Goal: Obtain resource: Download file/media

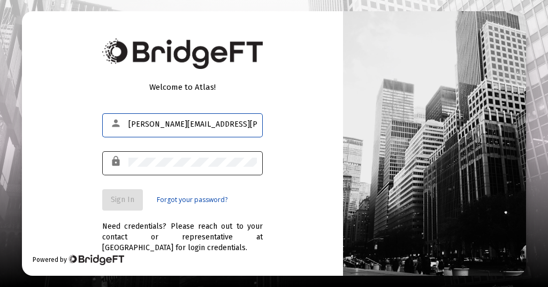
type input "[PERSON_NAME][EMAIL_ADDRESS][PERSON_NAME][DOMAIN_NAME]"
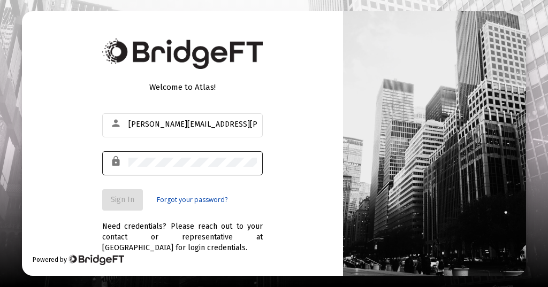
click at [126, 159] on div "lock" at bounding box center [118, 162] width 21 height 18
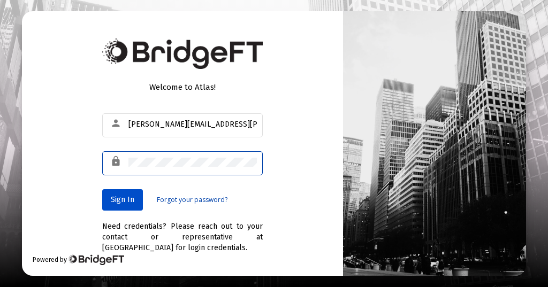
click at [124, 198] on span "Sign In" at bounding box center [123, 199] width 24 height 9
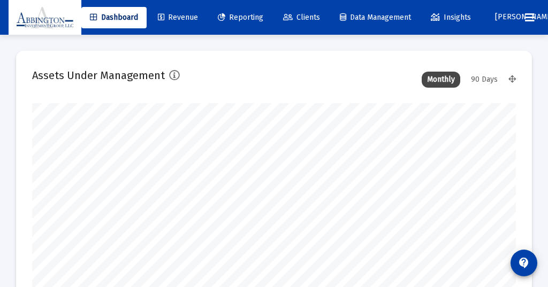
type input "[DATE]"
click at [484, 77] on div "90 Days" at bounding box center [484, 80] width 37 height 16
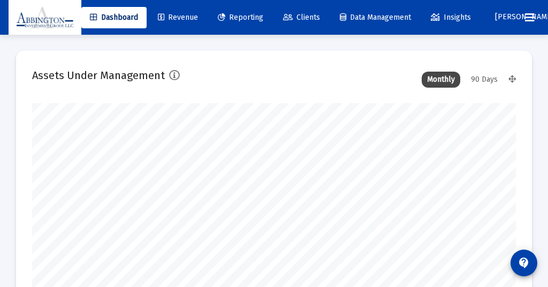
type input "[DATE]"
click at [256, 18] on span "Reporting" at bounding box center [240, 17] width 45 height 9
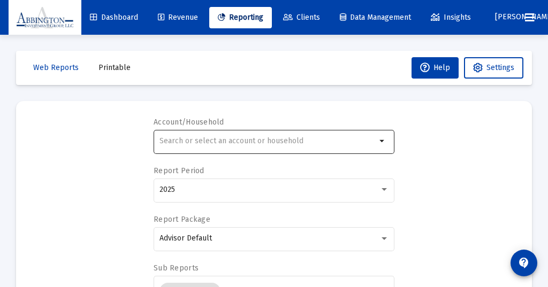
click at [174, 140] on input "text" at bounding box center [267, 141] width 217 height 9
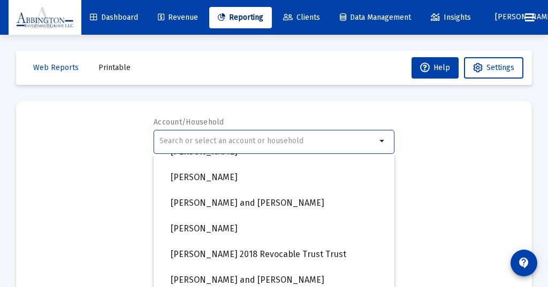
scroll to position [838, 0]
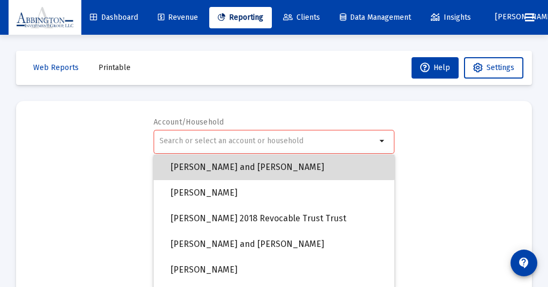
click at [226, 166] on span "[PERSON_NAME] and [PERSON_NAME]" at bounding box center [278, 168] width 215 height 26
type input "[PERSON_NAME] and [PERSON_NAME]"
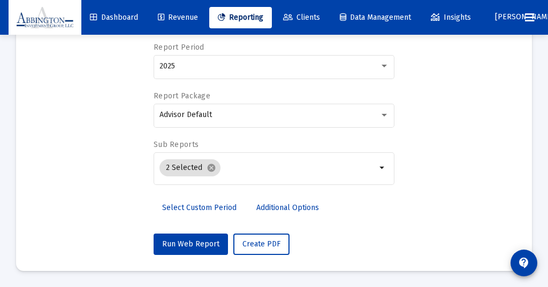
scroll to position [124, 0]
click at [189, 245] on span "Run Web Report" at bounding box center [190, 244] width 57 height 9
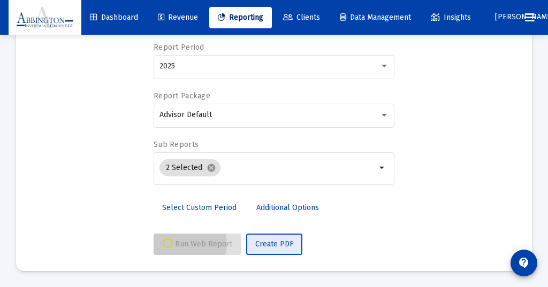
click at [266, 241] on span "Create PDF" at bounding box center [274, 244] width 38 height 9
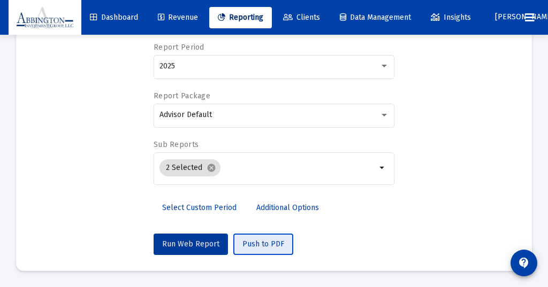
click at [264, 244] on span "Push to PDF" at bounding box center [263, 244] width 42 height 9
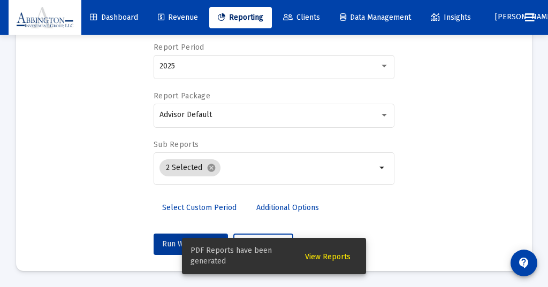
click at [326, 255] on span "View Reports" at bounding box center [327, 257] width 45 height 9
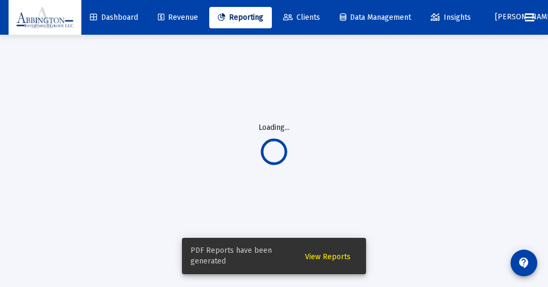
scroll to position [35, 0]
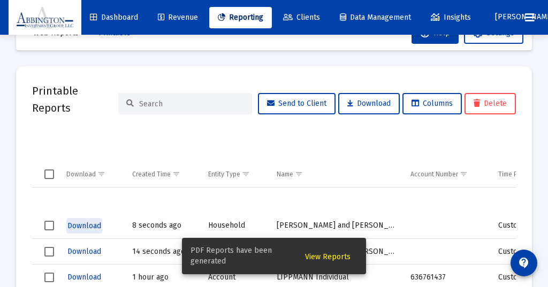
click at [81, 223] on span "Download" at bounding box center [84, 226] width 34 height 9
